Goal: Information Seeking & Learning: Check status

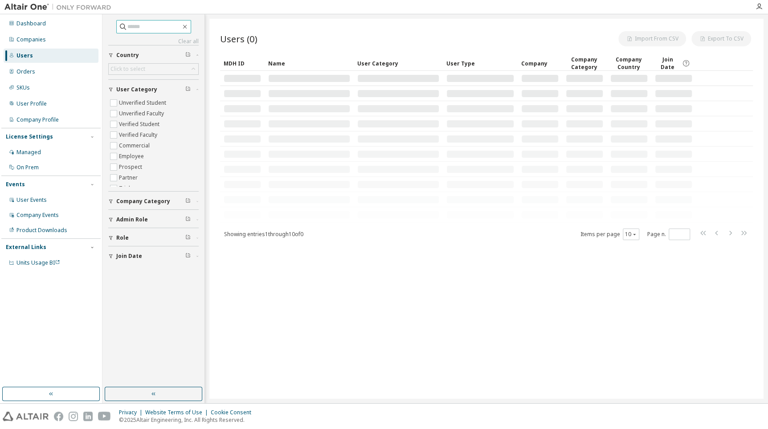
click at [162, 29] on input "text" at bounding box center [153, 26] width 53 height 9
type input "*******"
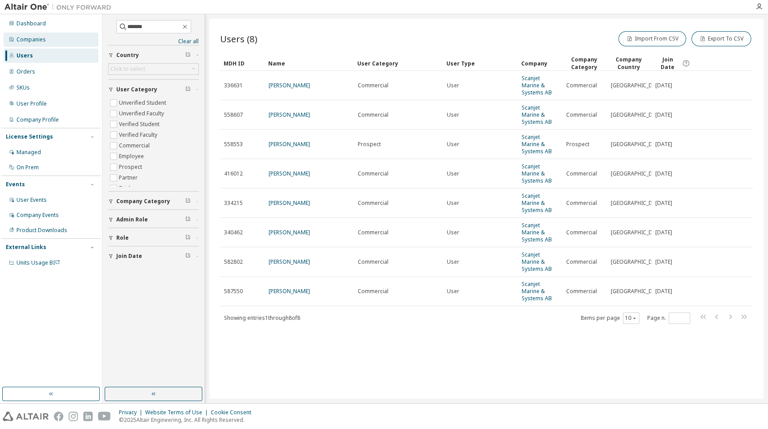
click at [41, 37] on div "Companies" at bounding box center [30, 39] width 29 height 7
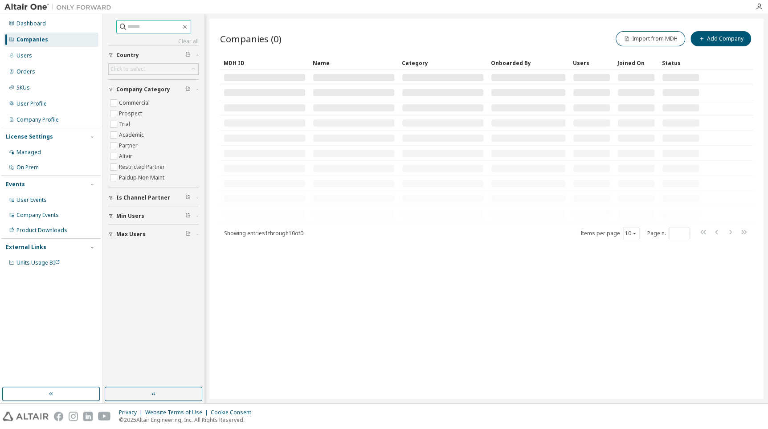
click at [144, 23] on div "Clear all Max Users Min Users Is Channel Partner Company Category Commercial Pr…" at bounding box center [153, 201] width 99 height 370
click at [144, 28] on input "text" at bounding box center [153, 26] width 53 height 9
type input "*******"
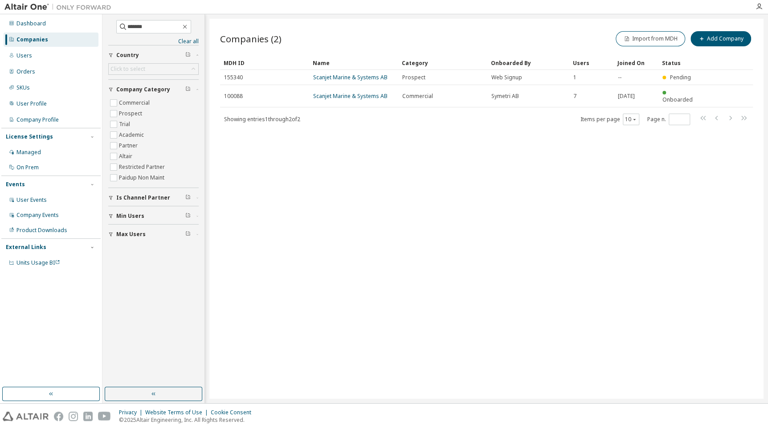
click at [454, 164] on div "Companies (2) Import from MDH Add Company Clear Load Save Save As Field Operato…" at bounding box center [486, 209] width 554 height 380
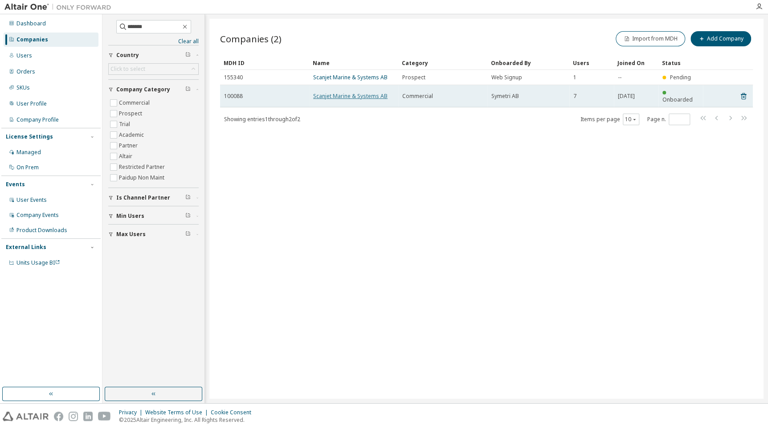
click at [350, 92] on link "Scanjet Marine & Systems AB" at bounding box center [350, 96] width 74 height 8
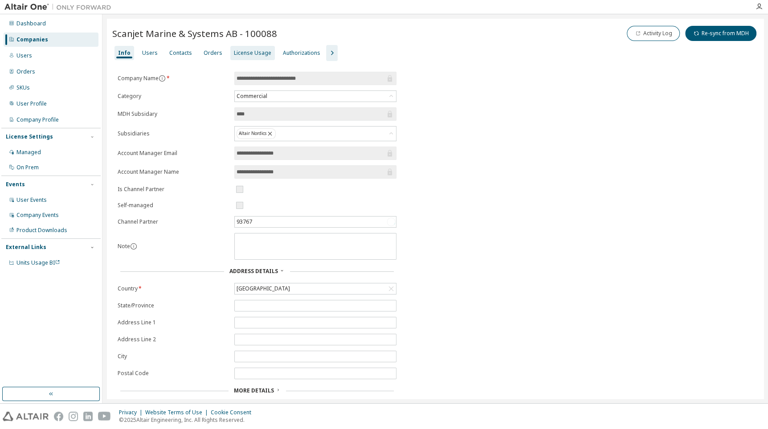
click at [249, 51] on div "License Usage" at bounding box center [252, 52] width 37 height 7
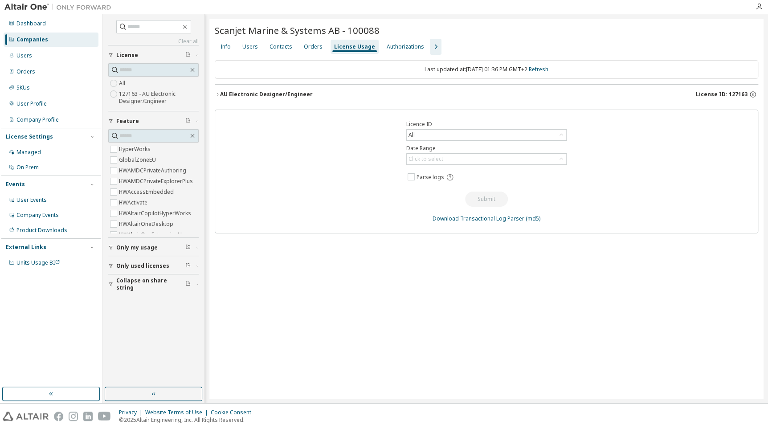
click at [253, 89] on button "AU Electronic Designer/Engineer License ID: 127163" at bounding box center [486, 95] width 543 height 20
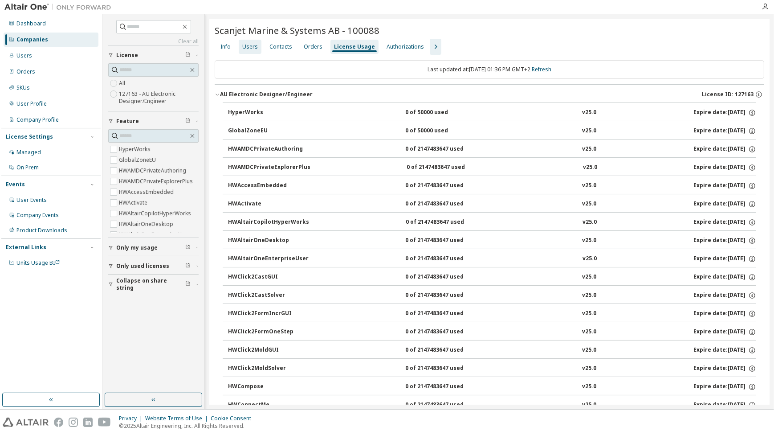
click at [245, 48] on div "Users" at bounding box center [250, 46] width 16 height 7
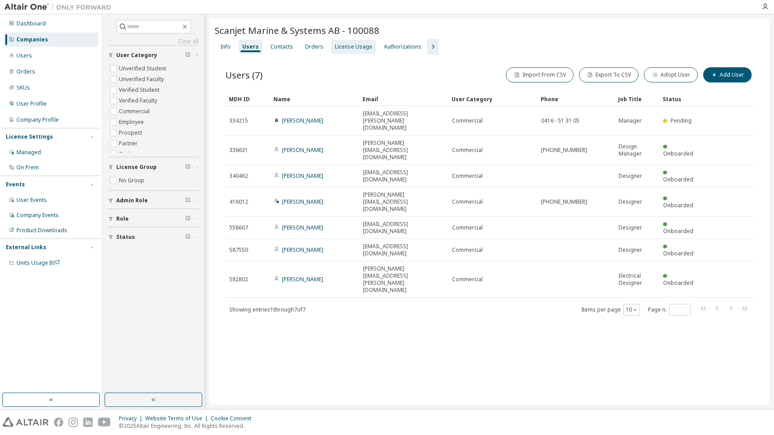
click at [356, 45] on div "License Usage" at bounding box center [353, 46] width 37 height 7
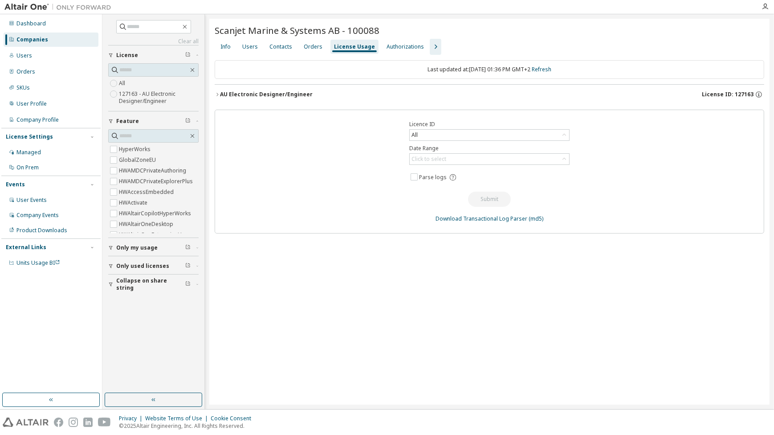
click at [216, 93] on icon "button" at bounding box center [217, 94] width 5 height 5
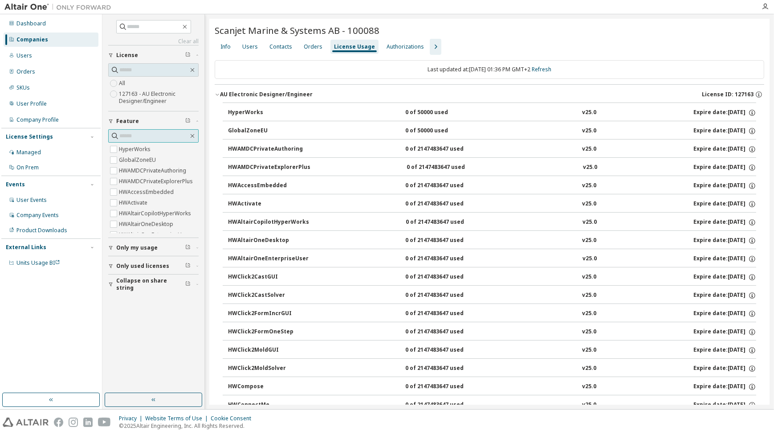
click at [142, 139] on input "text" at bounding box center [153, 135] width 69 height 9
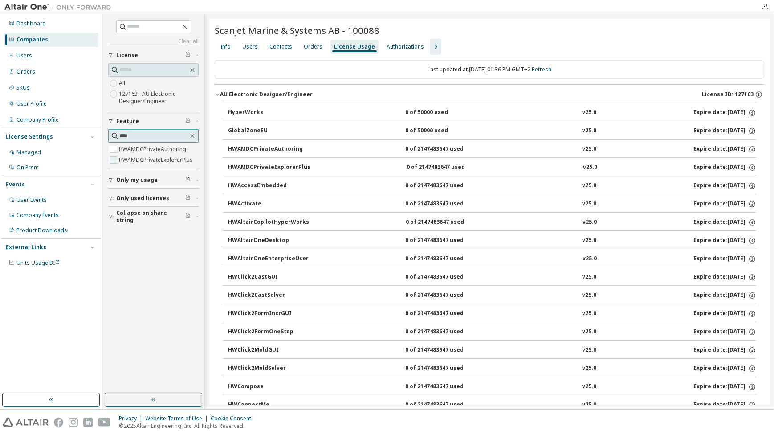
type input "****"
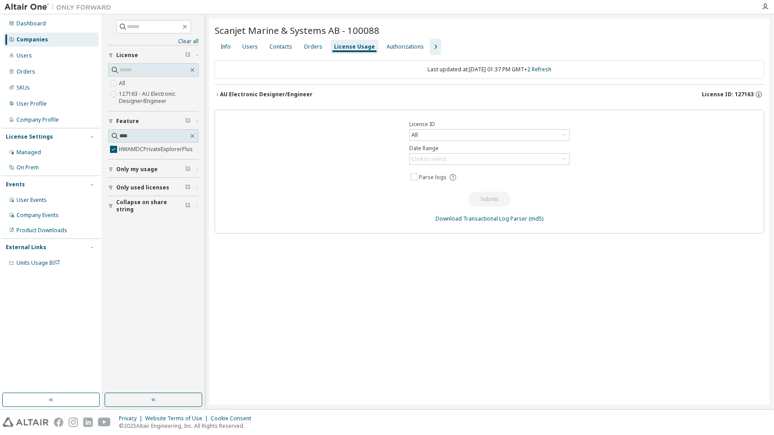
click at [111, 161] on button "Only my usage" at bounding box center [153, 169] width 90 height 20
click at [216, 93] on icon "button" at bounding box center [217, 94] width 5 height 5
